Goal: Task Accomplishment & Management: Manage account settings

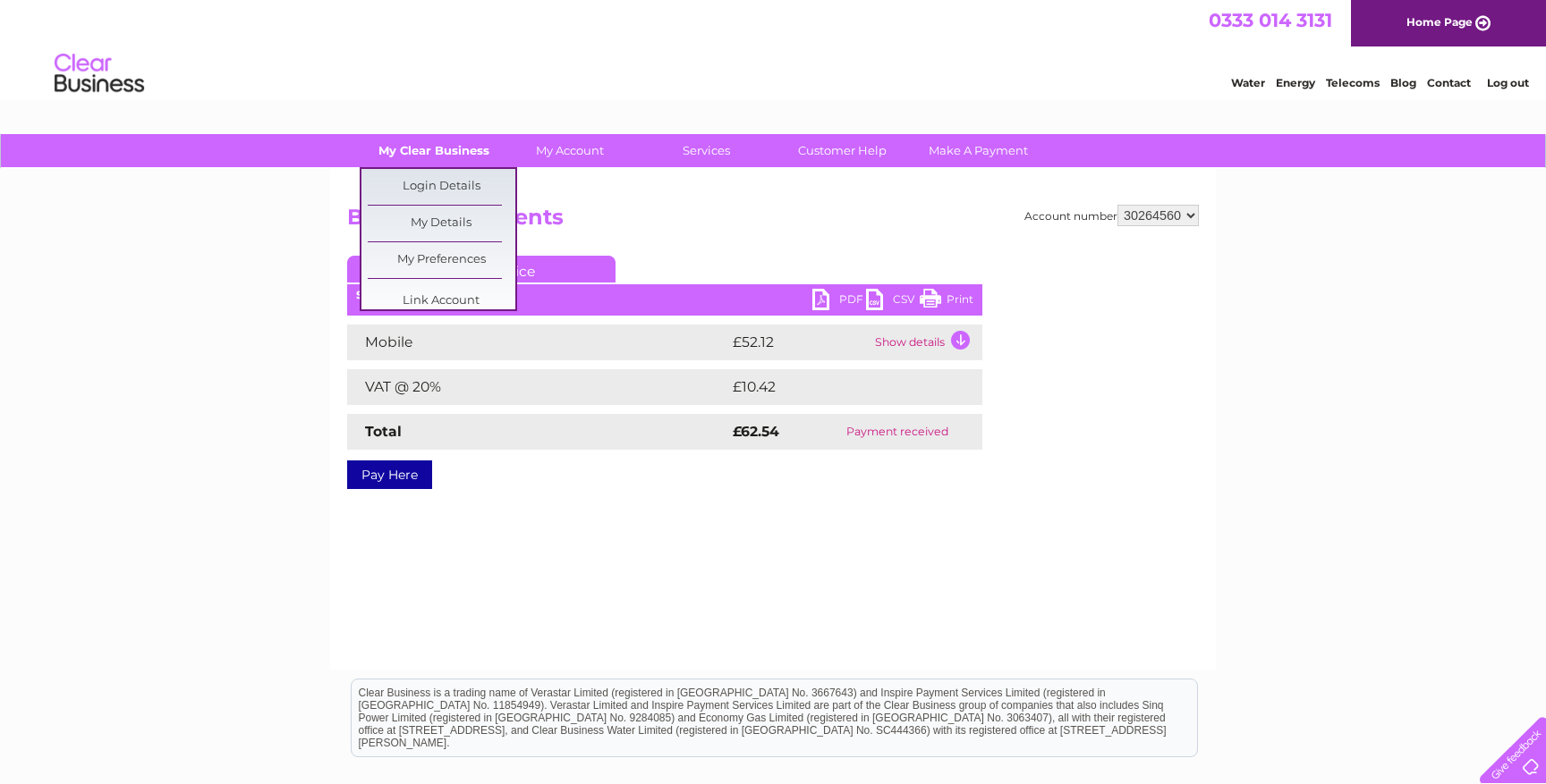
click at [485, 156] on link "My Clear Business" at bounding box center [434, 151] width 148 height 33
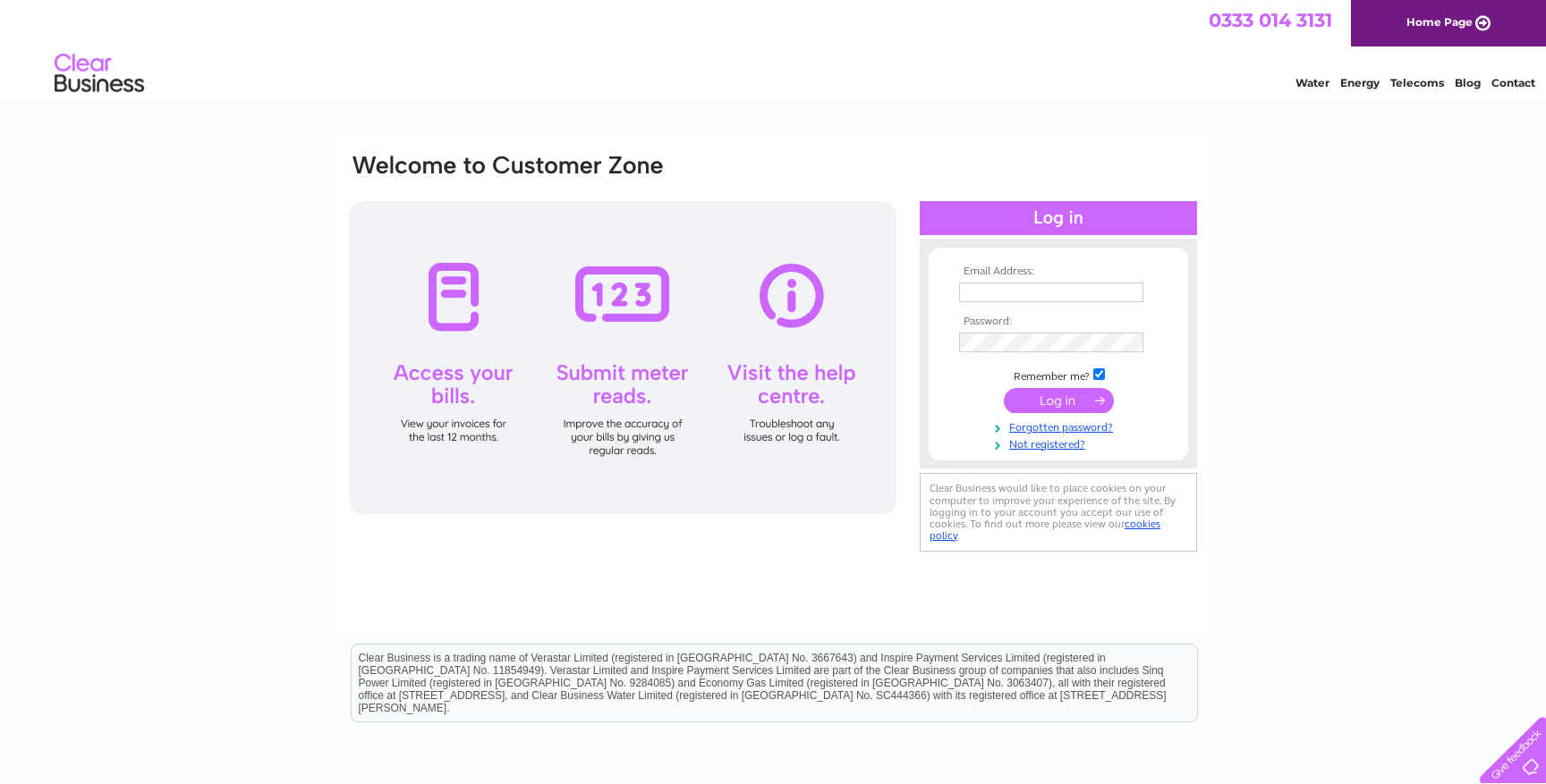
type input "quezonapps@gmail.com"
click at [1034, 398] on input "submit" at bounding box center [1058, 400] width 110 height 25
